Goal: Communication & Community: Answer question/provide support

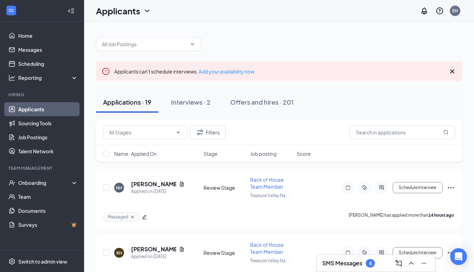
click at [450, 72] on icon "Cross" at bounding box center [452, 71] width 8 height 8
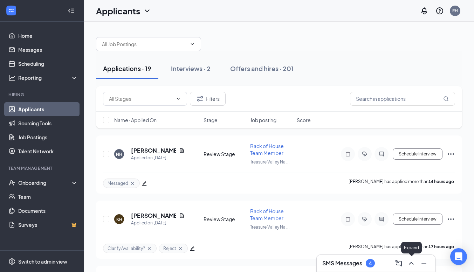
click at [412, 264] on icon "ChevronUp" at bounding box center [411, 263] width 8 height 8
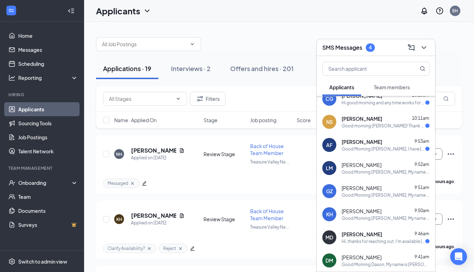
scroll to position [59, 0]
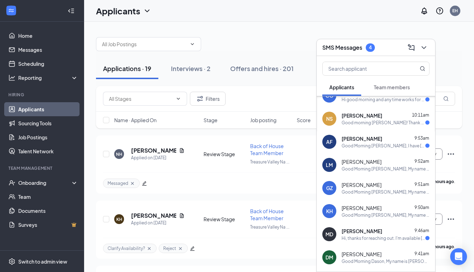
click at [356, 236] on div "Hi, thanks for reaching out. I'm available today at any time, and all this week…" at bounding box center [384, 238] width 84 height 6
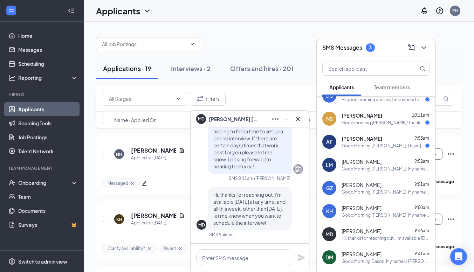
click at [252, 247] on div at bounding box center [250, 258] width 118 height 28
click at [251, 257] on textarea at bounding box center [245, 257] width 98 height 17
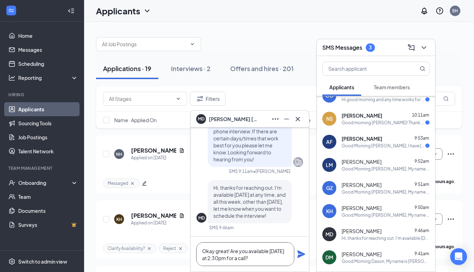
type textarea "Okay great! Are you available today at 2:30pm for a call?"
click at [304, 256] on icon "Plane" at bounding box center [301, 254] width 8 height 8
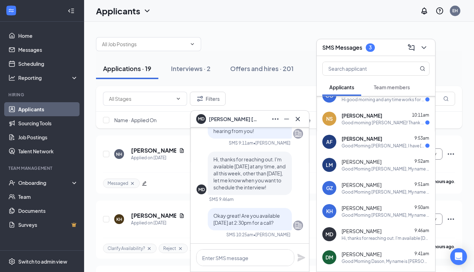
click at [402, 144] on div "Good Morning Ella, I have today and tomorrow with free time if you are availabl…" at bounding box center [384, 146] width 84 height 6
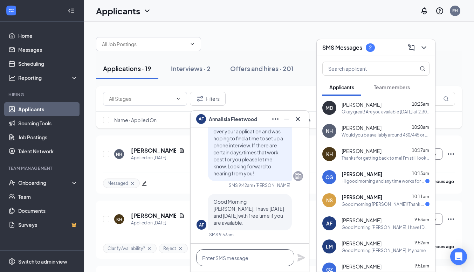
click at [251, 258] on textarea at bounding box center [245, 257] width 98 height 17
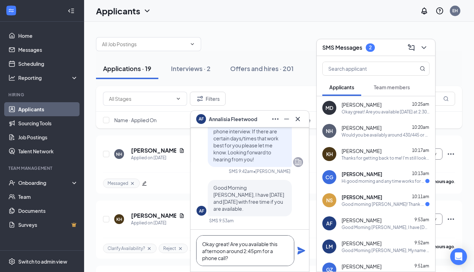
type textarea "Okay great! Are you available this afternoon around 2:45pm for a phone call?"
click at [303, 247] on icon "Plane" at bounding box center [301, 251] width 8 height 8
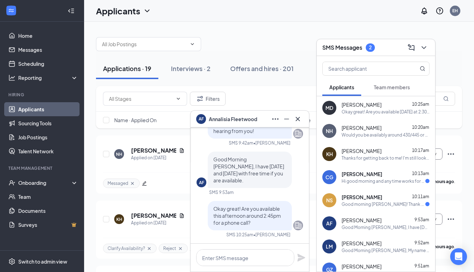
click at [373, 204] on div "Good morning Ella! Thank you for reaching out. My schedule is very open for a p…" at bounding box center [384, 204] width 84 height 6
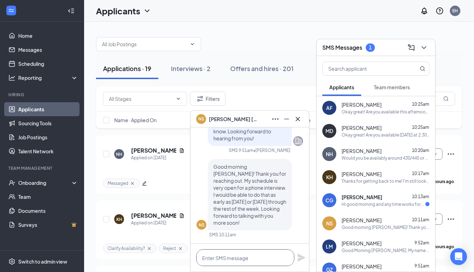
click at [249, 263] on textarea at bounding box center [245, 257] width 98 height 17
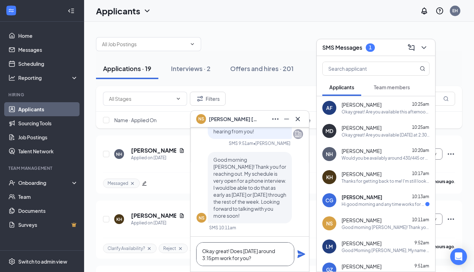
scroll to position [1, 0]
type textarea "Okay great! Does today around 3:15pm work for you?"
click at [299, 253] on icon "Plane" at bounding box center [301, 255] width 8 height 8
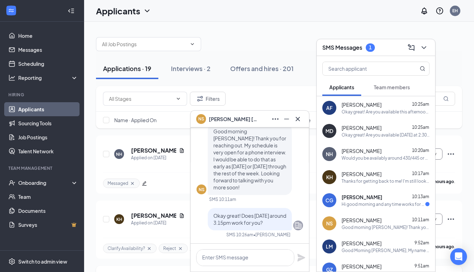
scroll to position [0, 0]
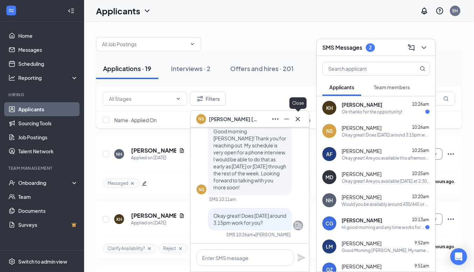
click at [297, 117] on icon "Cross" at bounding box center [298, 119] width 8 height 8
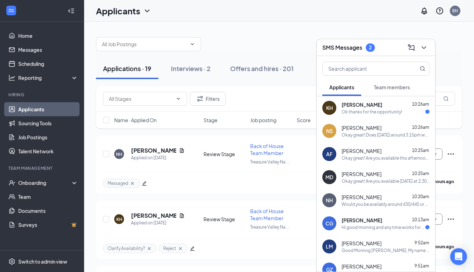
click at [393, 115] on div "Ok thanks for the opportunity!" at bounding box center [372, 112] width 61 height 6
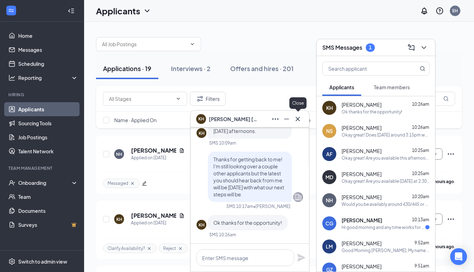
drag, startPoint x: 302, startPoint y: 116, endPoint x: 291, endPoint y: 156, distance: 41.7
click at [291, 156] on div "KH keanu halpin KH keanu halpin Applicant Back of House Team Member • Treasure …" at bounding box center [249, 191] width 119 height 162
click at [276, 200] on div "Thanks for getting back to me! I'm still looking over a couple other applicants…" at bounding box center [250, 177] width 84 height 50
click at [301, 120] on icon "Cross" at bounding box center [298, 119] width 8 height 8
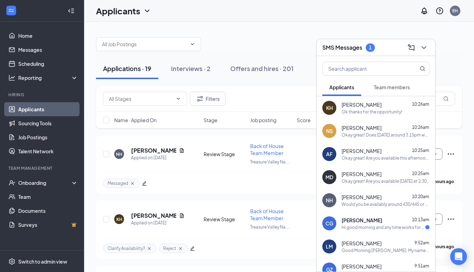
click at [365, 217] on span "[PERSON_NAME]" at bounding box center [362, 220] width 41 height 7
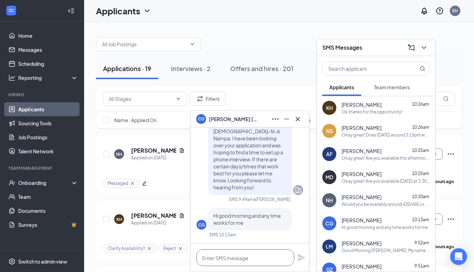
click at [256, 260] on textarea at bounding box center [245, 257] width 98 height 17
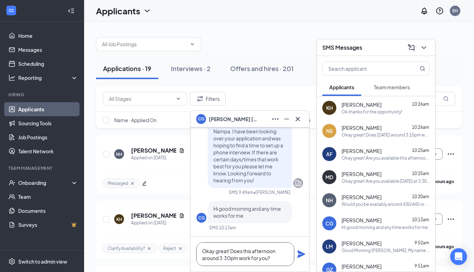
type textarea "Okay great! Does this afternoon around 3:30pm work for you?"
click at [297, 254] on div "Okay great! Does this afternoon around 3:30pm work for you?" at bounding box center [250, 254] width 118 height 35
click at [300, 255] on icon "Plane" at bounding box center [301, 255] width 8 height 8
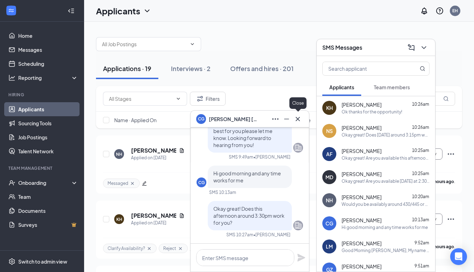
drag, startPoint x: 296, startPoint y: 119, endPoint x: 335, endPoint y: 99, distance: 43.9
click at [296, 119] on icon "Cross" at bounding box center [298, 119] width 8 height 8
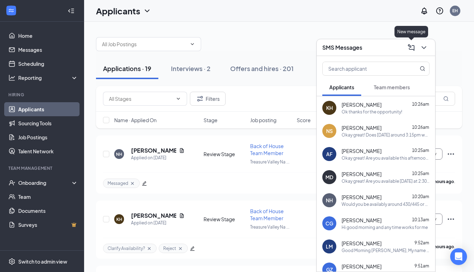
click at [418, 49] on div at bounding box center [423, 47] width 13 height 11
click at [418, 46] on div at bounding box center [423, 47] width 13 height 11
click at [424, 47] on icon "ChevronDown" at bounding box center [424, 47] width 8 height 8
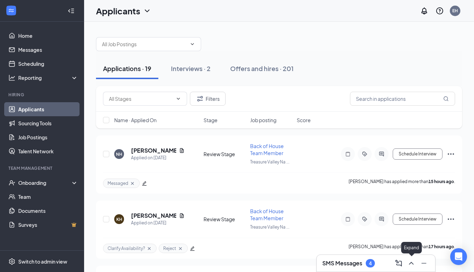
click at [409, 263] on icon "ChevronUp" at bounding box center [411, 263] width 8 height 8
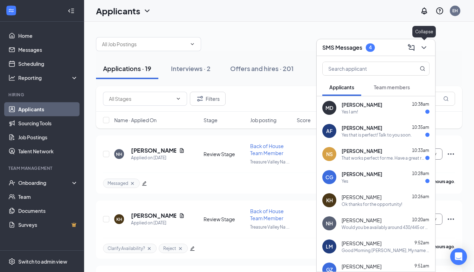
click at [423, 50] on icon "ChevronDown" at bounding box center [424, 47] width 8 height 8
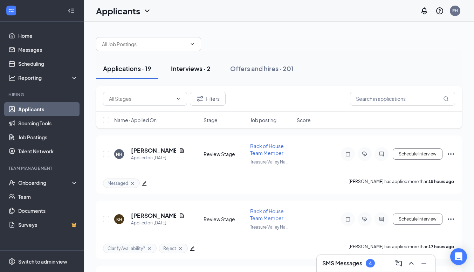
click at [186, 66] on div "Interviews · 2" at bounding box center [191, 68] width 40 height 9
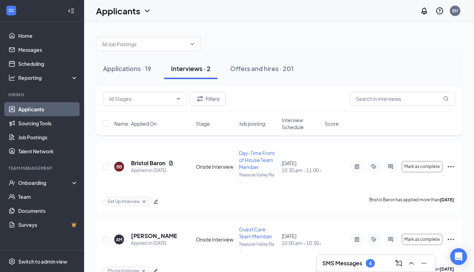
click at [435, 43] on div at bounding box center [279, 40] width 366 height 21
click at [159, 201] on div "Set Up Interview Bristol Baron has applied more than 5 days ago ." at bounding box center [279, 201] width 352 height 21
click at [156, 200] on icon "edit" at bounding box center [156, 202] width 5 height 5
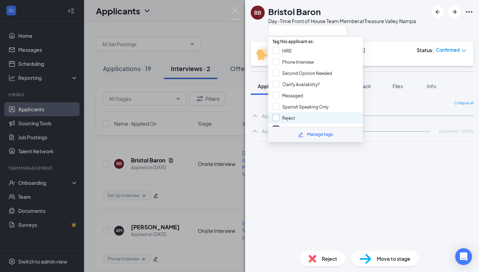
click at [277, 124] on div "Set Up Interview" at bounding box center [315, 129] width 95 height 11
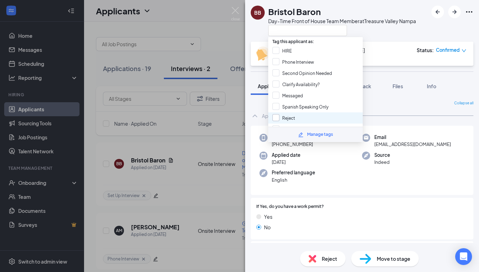
checkbox input "false"
click at [277, 115] on input "Reject" at bounding box center [284, 118] width 23 height 8
checkbox input "true"
click at [194, 154] on div "BB Bristol Baron Day-Time Front of House Team Member at Treasure Valley Nampa O…" at bounding box center [239, 136] width 479 height 272
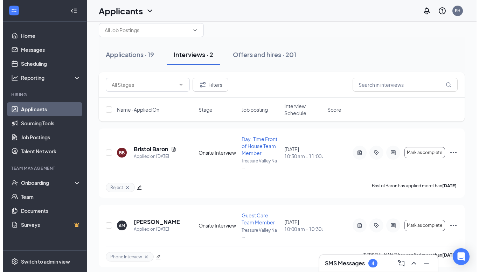
scroll to position [18, 0]
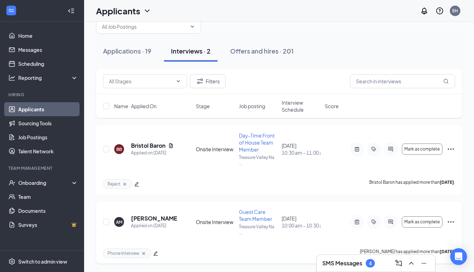
click at [155, 253] on icon "edit" at bounding box center [155, 253] width 5 height 5
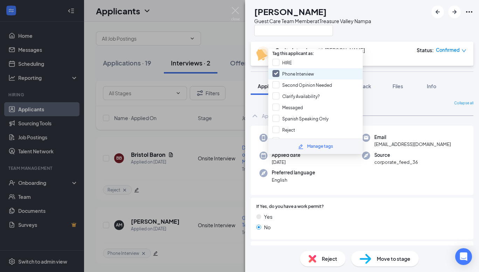
click at [288, 70] on input "Phone Interview" at bounding box center [294, 74] width 42 height 8
checkbox input "false"
click at [292, 126] on input "Reject" at bounding box center [284, 130] width 23 height 8
checkbox input "true"
drag, startPoint x: 94, startPoint y: 191, endPoint x: 97, endPoint y: 196, distance: 5.2
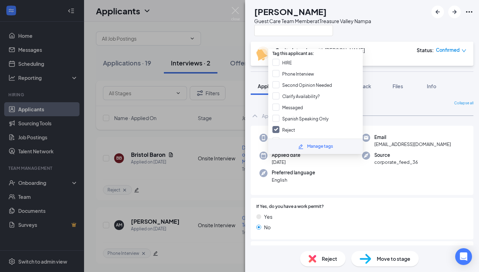
click at [96, 191] on div "AM Amber Mixon Guest Care Team Member at Treasure Valley Nampa Onsite Interview…" at bounding box center [239, 136] width 479 height 272
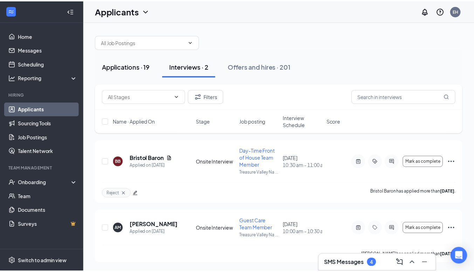
scroll to position [18, 0]
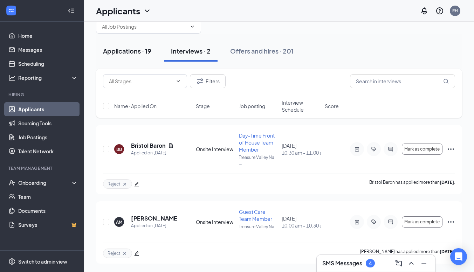
click at [131, 56] on button "Applications · 19" at bounding box center [127, 51] width 62 height 21
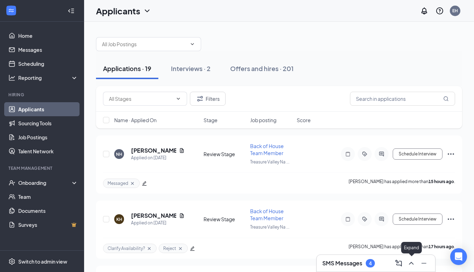
click at [409, 265] on icon "ChevronUp" at bounding box center [411, 263] width 8 height 8
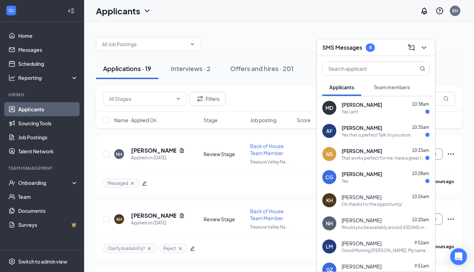
click at [391, 108] on div "Mariah Dominguez 10:38am Yes I am!" at bounding box center [386, 108] width 88 height 14
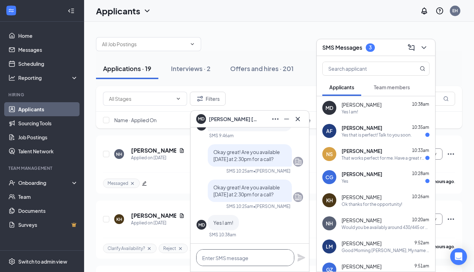
click at [239, 251] on textarea at bounding box center [245, 257] width 98 height 17
type textarea "Okay great, I will call you then!"
click at [300, 253] on div "Okay great, I will call you then!" at bounding box center [250, 258] width 118 height 28
click at [301, 257] on icon "Plane" at bounding box center [301, 258] width 8 height 8
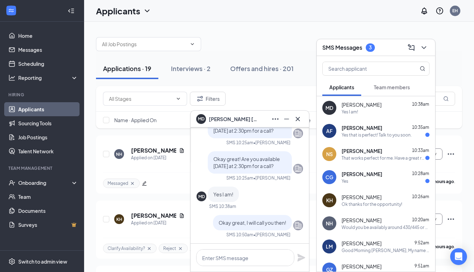
click at [391, 182] on div "Yes" at bounding box center [386, 181] width 88 height 6
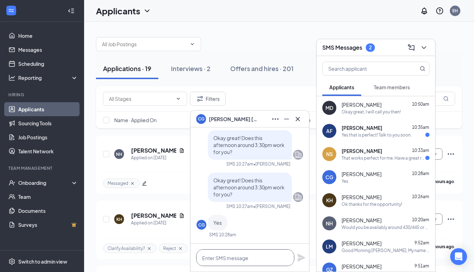
click at [254, 261] on textarea at bounding box center [245, 257] width 98 height 17
type textarea "Okay great, I will call you then!"
click at [302, 256] on icon "Plane" at bounding box center [301, 258] width 8 height 8
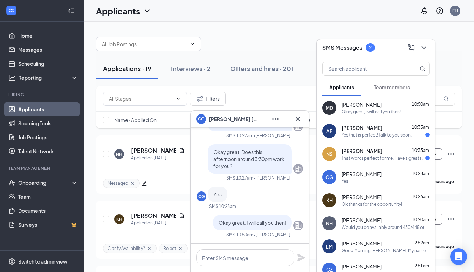
click at [391, 145] on div "NS Nicholas Sparacino 10:33am That works perfect for me. Have a great rest of y…" at bounding box center [376, 154] width 118 height 23
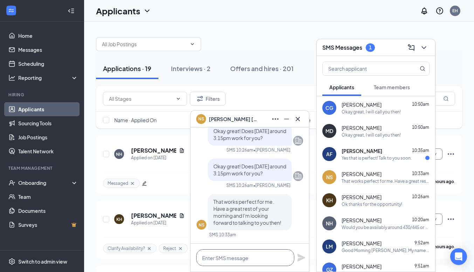
click at [224, 254] on textarea at bounding box center [245, 257] width 98 height 17
type textarea "Okay awesome, I will call you then!"
click at [302, 256] on icon "Plane" at bounding box center [301, 258] width 8 height 8
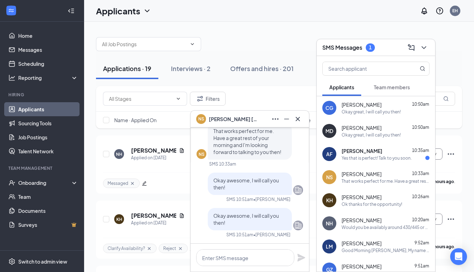
click at [362, 155] on div "Annalisia Fleetwood 10:35am Yes that is perfect! Talk to you soon." at bounding box center [386, 155] width 88 height 14
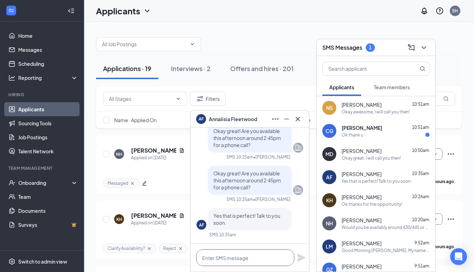
click at [239, 258] on textarea at bounding box center [245, 257] width 98 height 17
type textarea "Okay awesome, I will call you then!"
click at [302, 258] on icon "Plane" at bounding box center [301, 258] width 8 height 8
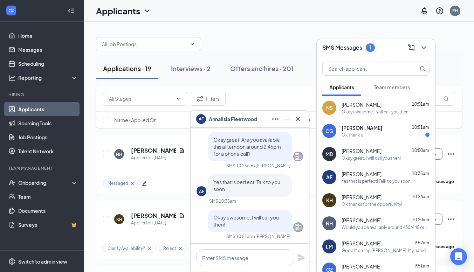
scroll to position [-40, 0]
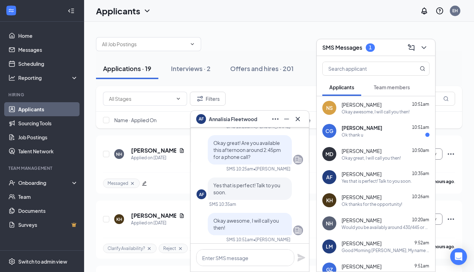
drag, startPoint x: 374, startPoint y: 131, endPoint x: 362, endPoint y: 126, distance: 12.9
click at [373, 130] on div "Chloe goodman 10:51am Ok thank u" at bounding box center [386, 131] width 88 height 14
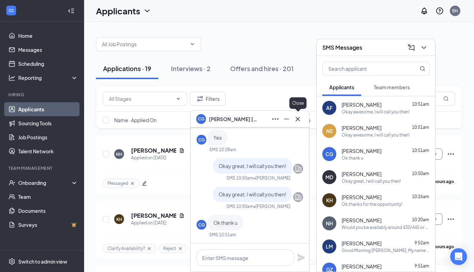
click at [299, 121] on icon "Cross" at bounding box center [298, 119] width 4 height 4
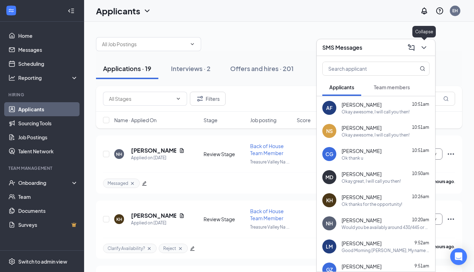
click at [424, 48] on icon "ChevronDown" at bounding box center [424, 47] width 5 height 3
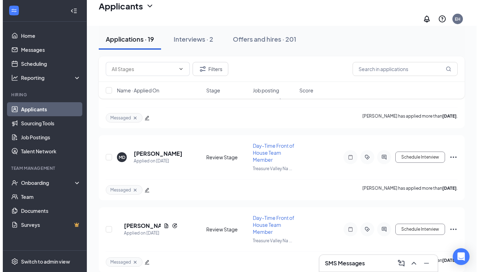
scroll to position [1095, 0]
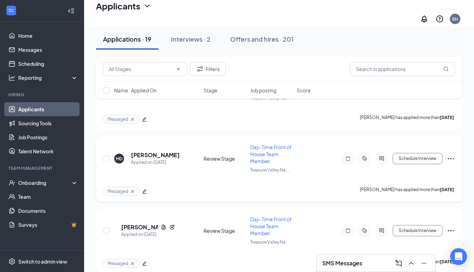
click at [146, 189] on icon "edit" at bounding box center [144, 191] width 5 height 5
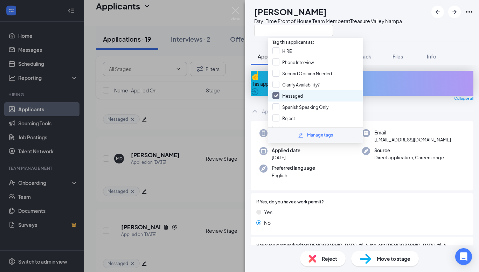
click at [274, 92] on input "Messaged" at bounding box center [288, 96] width 30 height 8
checkbox input "false"
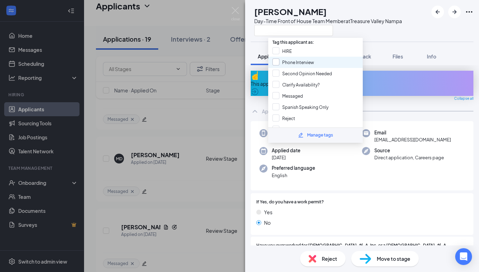
click at [277, 60] on input "Phone Interview" at bounding box center [294, 63] width 42 height 8
checkbox input "true"
click at [187, 169] on div "MD Mariah Dominguez Day-Time Front of House Team Member at Treasure Valley Namp…" at bounding box center [239, 136] width 479 height 272
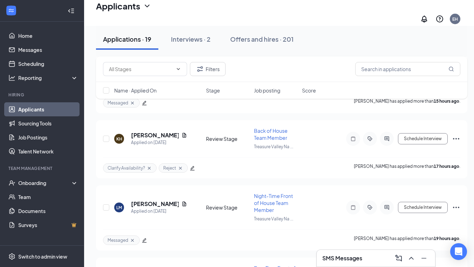
scroll to position [84, 0]
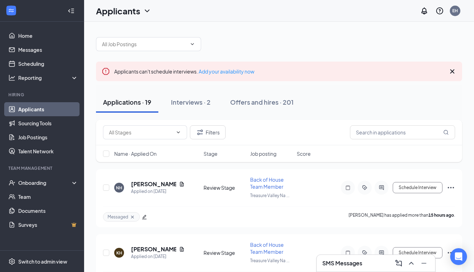
click at [451, 70] on icon "Cross" at bounding box center [452, 71] width 4 height 4
click at [454, 70] on icon "Cross" at bounding box center [452, 71] width 8 height 8
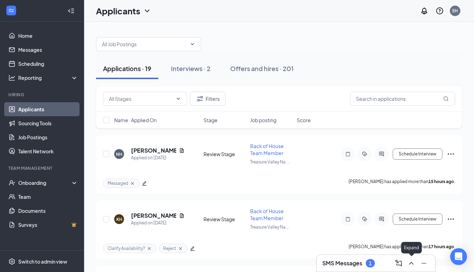
click at [412, 263] on icon "ChevronUp" at bounding box center [411, 263] width 8 height 8
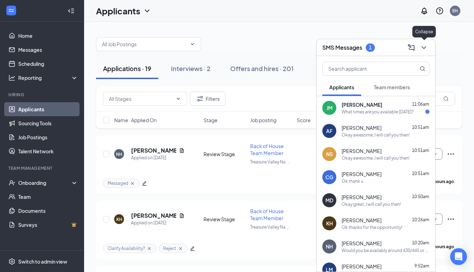
click at [423, 48] on icon "ChevronDown" at bounding box center [424, 47] width 8 height 8
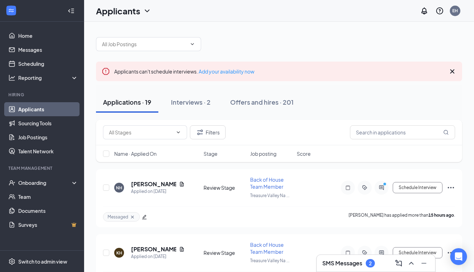
click at [449, 72] on icon "Cross" at bounding box center [452, 71] width 8 height 8
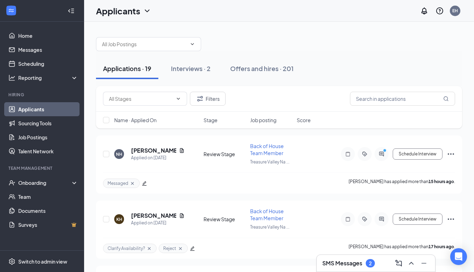
click at [149, 12] on icon "ChevronDown" at bounding box center [147, 11] width 8 height 8
click at [145, 11] on icon "ChevronDown" at bounding box center [147, 11] width 8 height 8
drag, startPoint x: 285, startPoint y: 77, endPoint x: 327, endPoint y: 73, distance: 41.9
click at [327, 73] on div "Applications · 19 Interviews · 2 Offers and hires · 201" at bounding box center [279, 68] width 366 height 21
drag, startPoint x: 327, startPoint y: 73, endPoint x: 288, endPoint y: 69, distance: 39.0
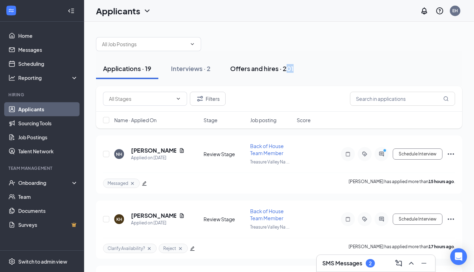
click at [288, 69] on div "Applications · 19 Interviews · 2 Offers and hires · 201" at bounding box center [279, 68] width 366 height 21
click at [302, 73] on div "Applications · 19 Interviews · 2 Offers and hires · 201" at bounding box center [279, 68] width 366 height 21
drag, startPoint x: 330, startPoint y: 70, endPoint x: 332, endPoint y: 66, distance: 4.2
click at [332, 66] on div "Applications · 19 Interviews · 2 Offers and hires · 201" at bounding box center [279, 68] width 366 height 21
click at [148, 9] on icon "ChevronDown" at bounding box center [147, 11] width 8 height 8
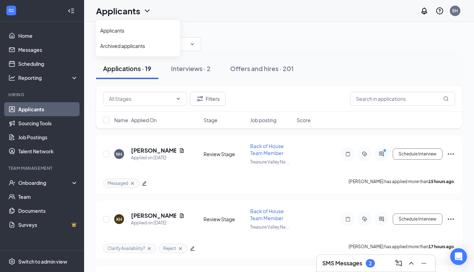
click at [147, 9] on icon "ChevronDown" at bounding box center [147, 11] width 8 height 8
click at [210, 104] on button "Filters" at bounding box center [208, 99] width 36 height 14
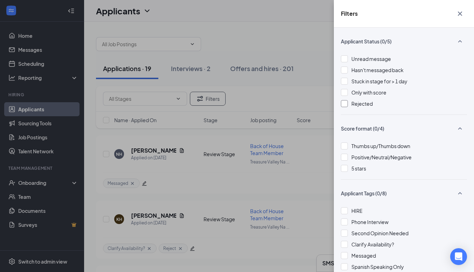
click at [349, 102] on div "Rejected" at bounding box center [404, 104] width 126 height 8
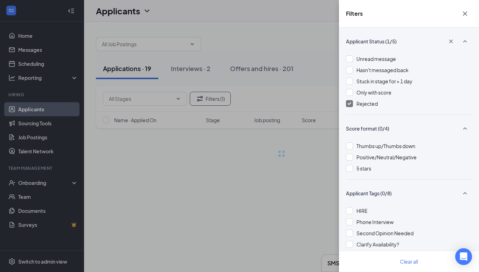
click at [294, 49] on div "Filters Applicant Status (1/5) Unread message Hasn't messaged back Stuck in sta…" at bounding box center [239, 136] width 479 height 272
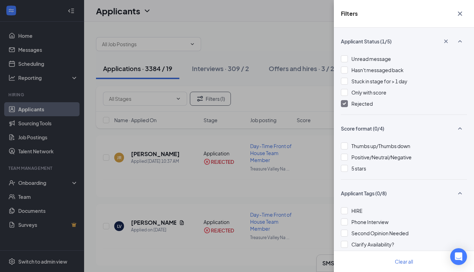
click at [277, 97] on div "Filters Applicant Status (1/5) Unread message Hasn't messaged back Stuck in sta…" at bounding box center [237, 136] width 474 height 272
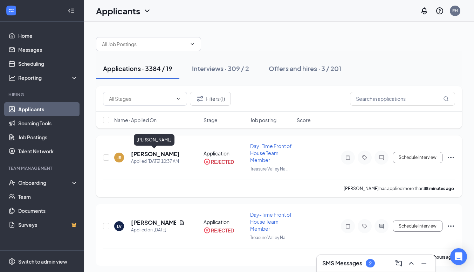
click at [157, 157] on h5 "[PERSON_NAME]" at bounding box center [155, 154] width 49 height 8
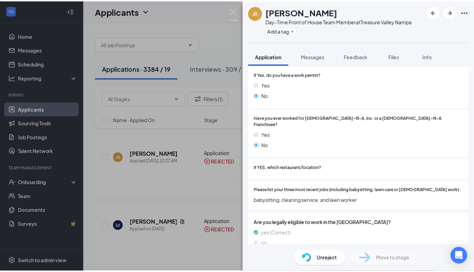
scroll to position [154, 0]
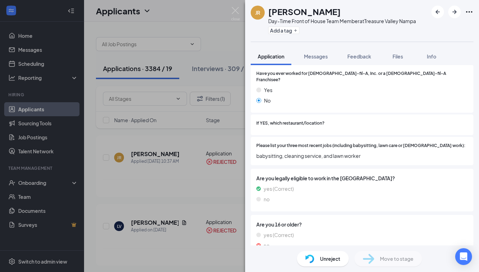
click at [181, 221] on div "JR Joanna Retegan Day-Time Front of House Team Member at Treasure Valley Nampa …" at bounding box center [239, 136] width 479 height 272
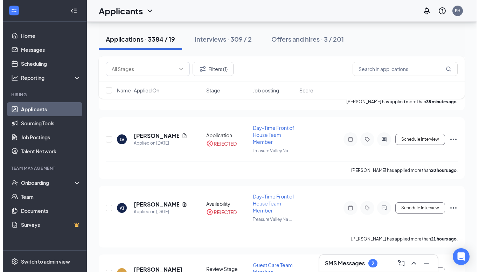
scroll to position [90, 0]
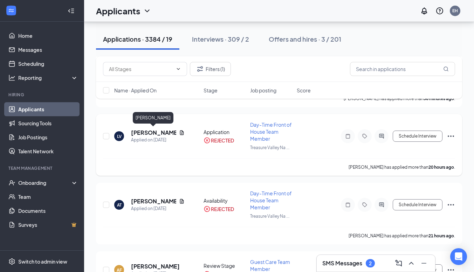
click at [146, 129] on h5 "[PERSON_NAME]" at bounding box center [153, 133] width 45 height 8
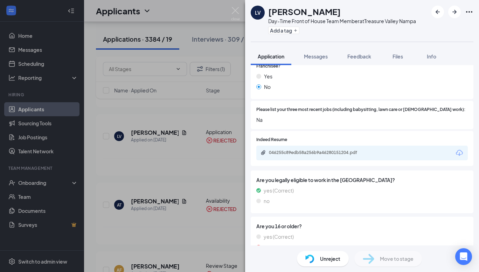
scroll to position [170, 0]
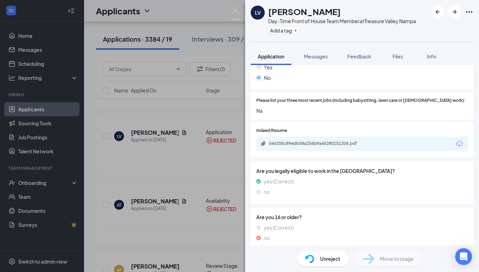
click at [170, 189] on div "LV Lily Vasquez Day-Time Front of House Team Member at Treasure Valley Nampa Ad…" at bounding box center [239, 136] width 479 height 272
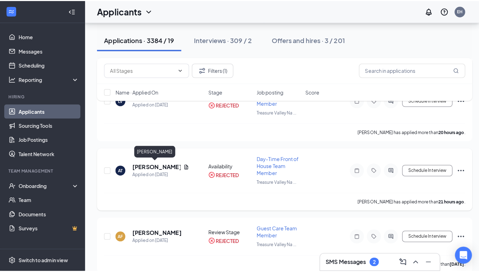
scroll to position [169, 0]
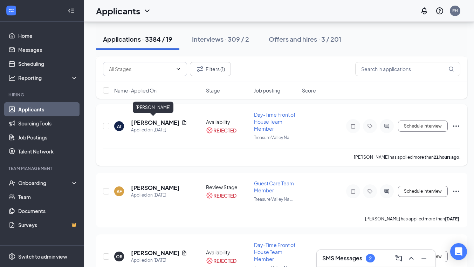
click at [149, 119] on h5 "[PERSON_NAME]" at bounding box center [155, 123] width 48 height 8
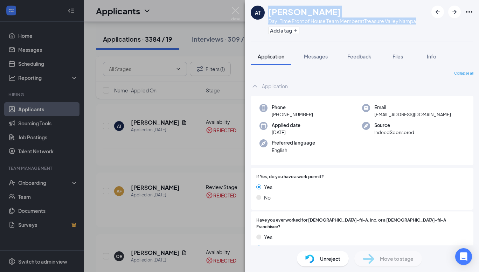
drag, startPoint x: 266, startPoint y: 11, endPoint x: 422, endPoint y: 26, distance: 156.9
click at [422, 26] on div "AT Ariana Tapia Day-Time Front of House Team Member at Treasure Valley Nampa Ad…" at bounding box center [362, 21] width 234 height 42
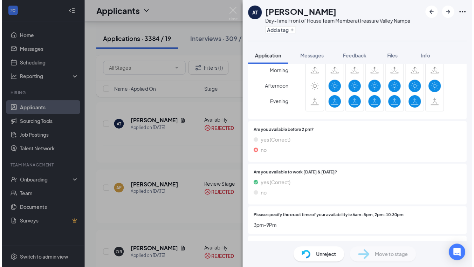
scroll to position [482, 0]
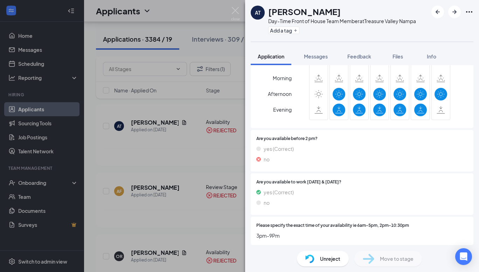
click at [199, 163] on div "AT Ariana Tapia Day-Time Front of House Team Member at Treasure Valley Nampa Ad…" at bounding box center [239, 136] width 479 height 272
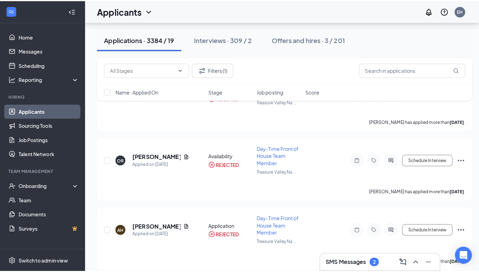
scroll to position [268, 0]
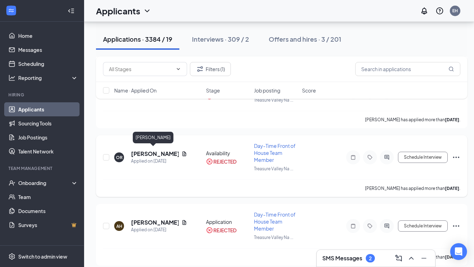
click at [153, 150] on h5 "[PERSON_NAME]" at bounding box center [155, 154] width 48 height 8
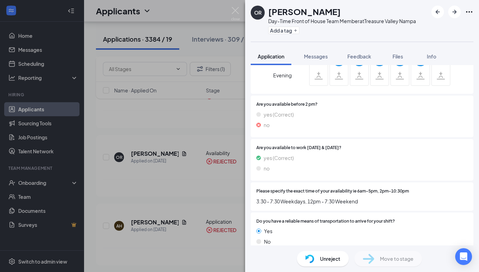
scroll to position [520, 0]
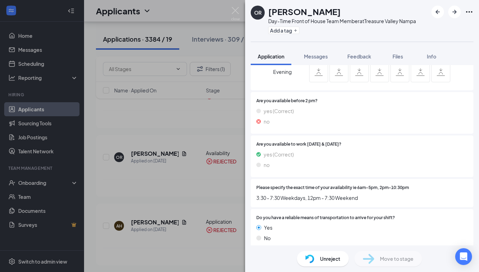
click at [189, 188] on div "OR Owen Reese Day-Time Front of House Team Member at Treasure Valley Nampa Add …" at bounding box center [239, 136] width 479 height 272
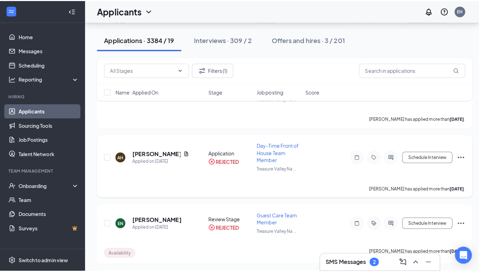
scroll to position [345, 0]
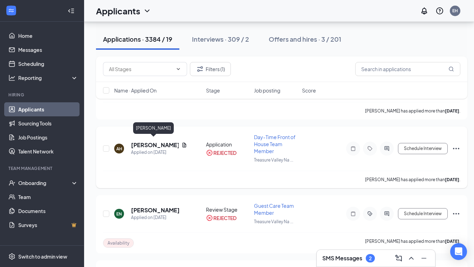
click at [149, 144] on h5 "[PERSON_NAME]" at bounding box center [155, 145] width 48 height 8
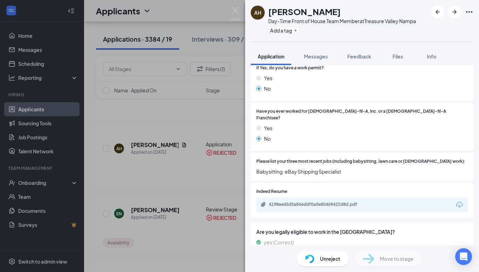
scroll to position [170, 0]
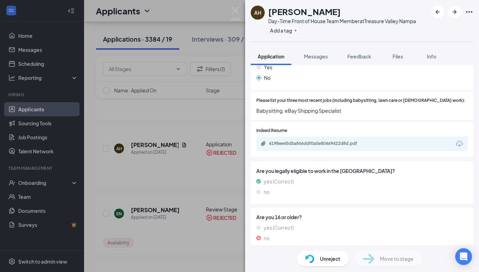
click at [174, 181] on div "AH Aison Hoover Day-Time Front of House Team Member at Treasure Valley Nampa Ad…" at bounding box center [239, 136] width 479 height 272
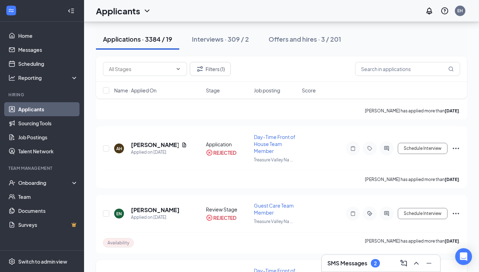
scroll to position [465, 0]
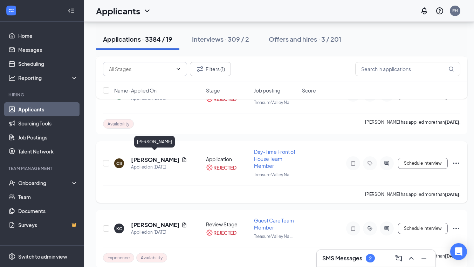
click at [145, 156] on h5 "[PERSON_NAME]" at bounding box center [155, 160] width 48 height 8
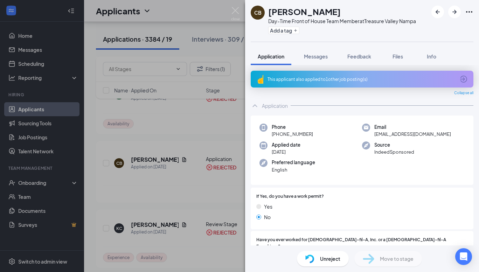
click at [311, 73] on div "This applicant also applied to 1 other job posting(s)" at bounding box center [362, 79] width 223 height 17
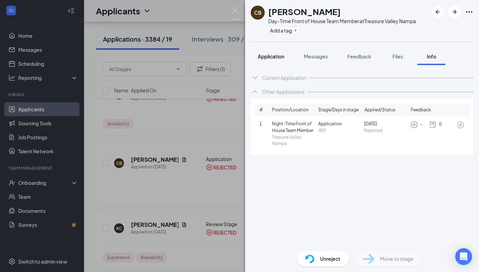
click at [278, 58] on span "Application" at bounding box center [271, 56] width 27 height 6
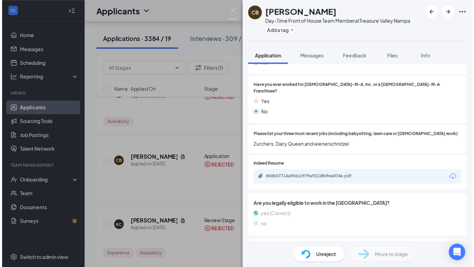
scroll to position [190, 0]
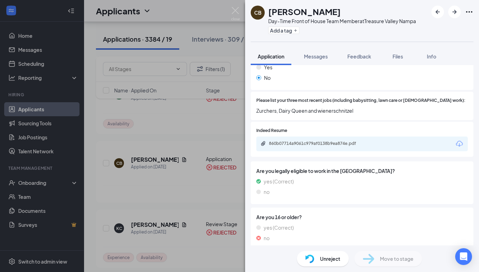
click at [208, 211] on div "CB CORBYN BENNER Day-Time Front of House Team Member at Treasure Valley Nampa A…" at bounding box center [239, 136] width 479 height 272
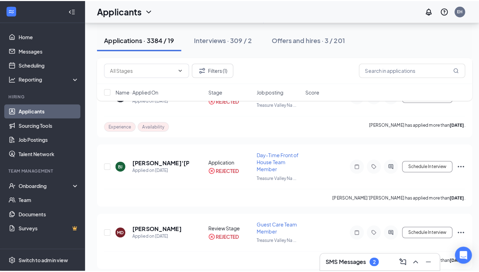
scroll to position [601, 0]
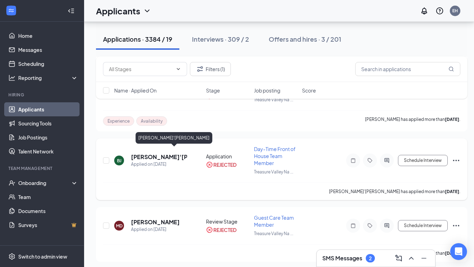
click at [140, 154] on h5 "[PERSON_NAME]'[PERSON_NAME]" at bounding box center [159, 157] width 56 height 8
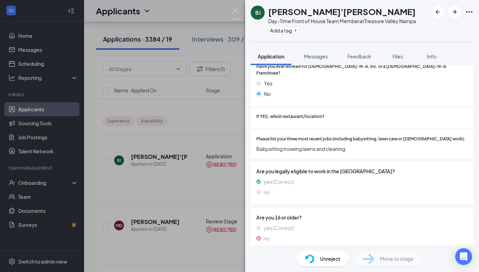
scroll to position [154, 0]
click at [197, 196] on div "BJ Brooke'Lynn Jackson Day-Time Front of House Team Member at Treasure Valley N…" at bounding box center [239, 136] width 479 height 272
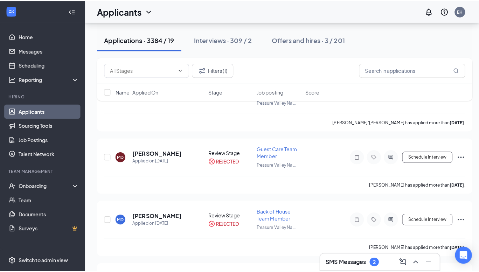
scroll to position [673, 0]
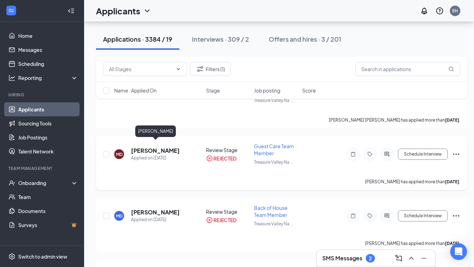
click at [168, 147] on h5 "[PERSON_NAME]" at bounding box center [155, 151] width 49 height 8
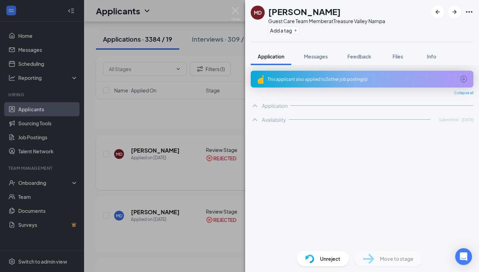
click at [168, 144] on div "MD Mariah Dominguez Guest Care Team Member at Treasure Valley Nampa Add a tag A…" at bounding box center [239, 136] width 479 height 272
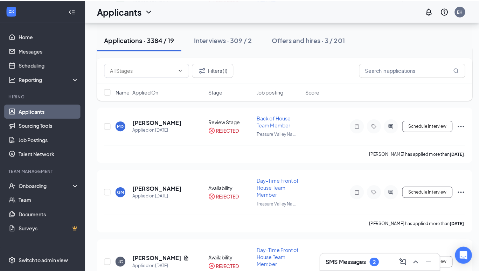
scroll to position [806, 0]
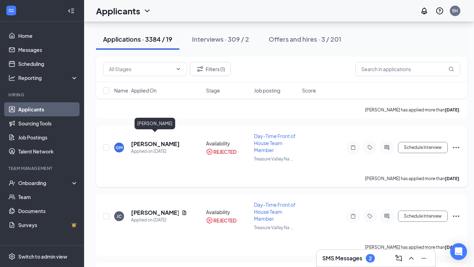
click at [165, 140] on h5 "Gabriel Martinez" at bounding box center [155, 144] width 49 height 8
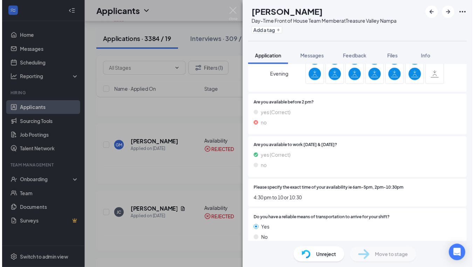
scroll to position [512, 0]
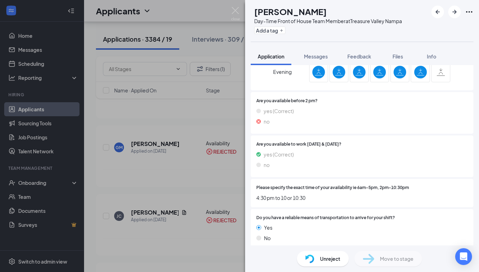
click at [213, 146] on div "GM Gabriel Martinez Day-Time Front of House Team Member at Treasure Valley Namp…" at bounding box center [239, 136] width 479 height 272
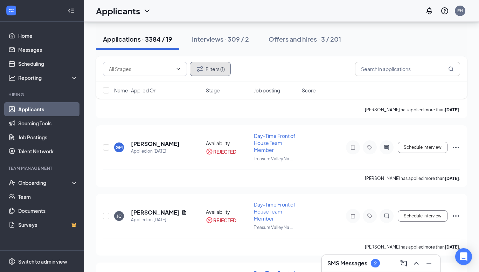
click at [214, 63] on button "Filters (1)" at bounding box center [210, 69] width 41 height 14
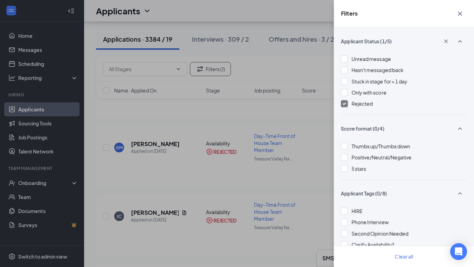
click at [347, 103] on div at bounding box center [344, 103] width 7 height 7
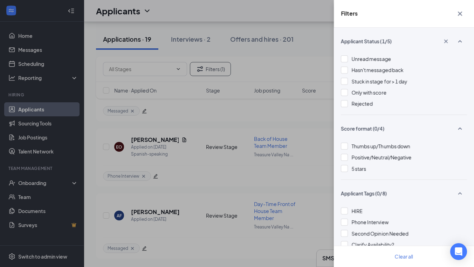
click at [247, 69] on div "Filters Applicant Status (1/5) Unread message Hasn't messaged back Stuck in sta…" at bounding box center [237, 133] width 474 height 267
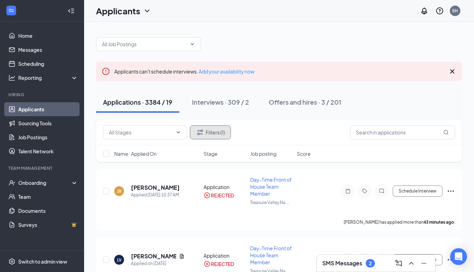
click at [224, 135] on button "Filters (1)" at bounding box center [210, 132] width 41 height 14
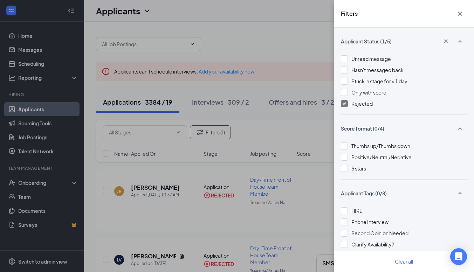
click at [344, 100] on div "Unread message Hasn't messaged back Stuck in stage for > 1 day Only with score …" at bounding box center [404, 85] width 126 height 60
click at [344, 103] on img at bounding box center [345, 103] width 4 height 3
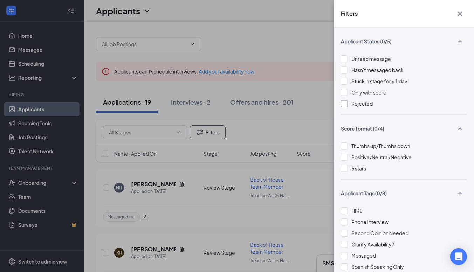
click at [261, 49] on div "Filters Applicant Status (0/5) Unread message Hasn't messaged back Stuck in sta…" at bounding box center [237, 136] width 474 height 272
click at [279, 24] on div "Filters Applicant Status (0/5) Unread message Hasn't messaged back Stuck in sta…" at bounding box center [237, 136] width 474 height 272
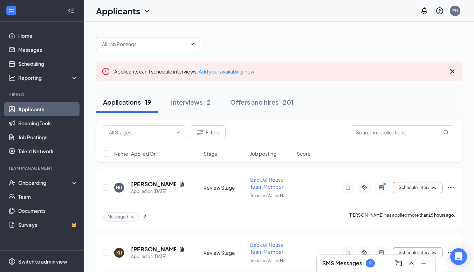
click at [451, 71] on icon "Cross" at bounding box center [452, 71] width 8 height 8
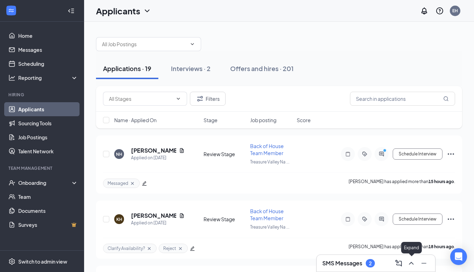
click at [415, 267] on icon "ChevronUp" at bounding box center [411, 263] width 8 height 8
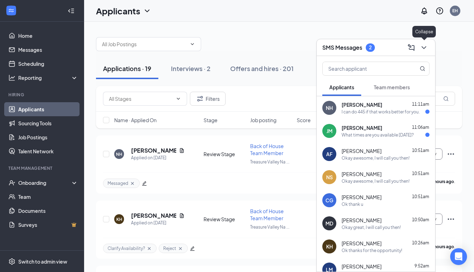
click at [424, 47] on icon "ChevronDown" at bounding box center [424, 47] width 8 height 8
